Goal: Task Accomplishment & Management: Manage account settings

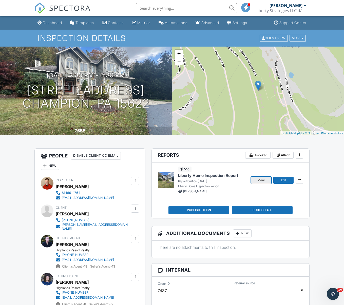
click at [264, 181] on span "View" at bounding box center [261, 180] width 7 height 5
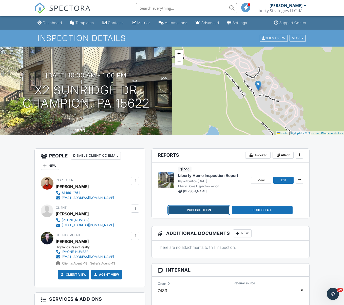
click at [216, 211] on button "Publish to ISN" at bounding box center [199, 210] width 61 height 8
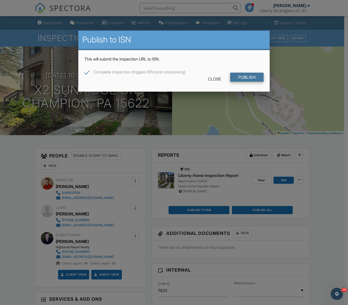
click at [237, 79] on input "Publish" at bounding box center [247, 77] width 34 height 9
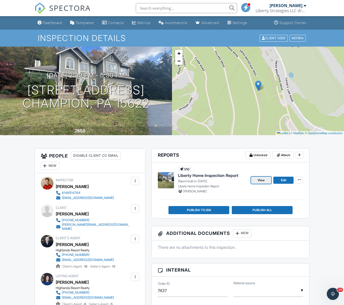
click at [264, 181] on span "View" at bounding box center [261, 180] width 7 height 5
